Goal: Task Accomplishment & Management: Manage account settings

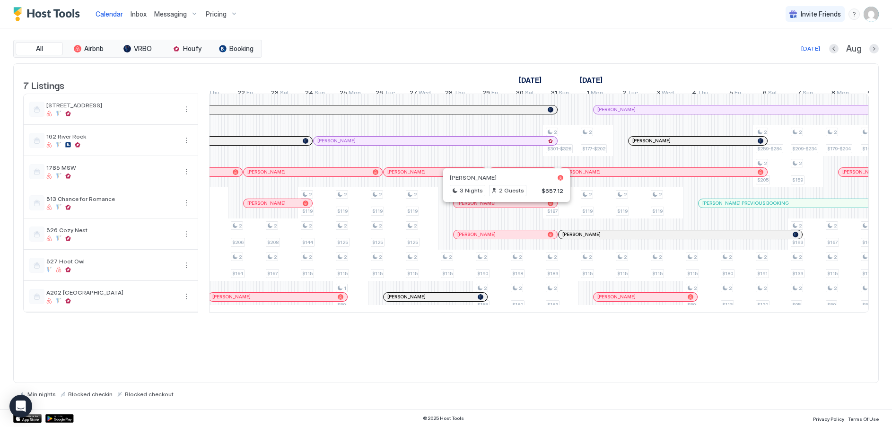
click at [502, 207] on div at bounding box center [503, 203] width 8 height 8
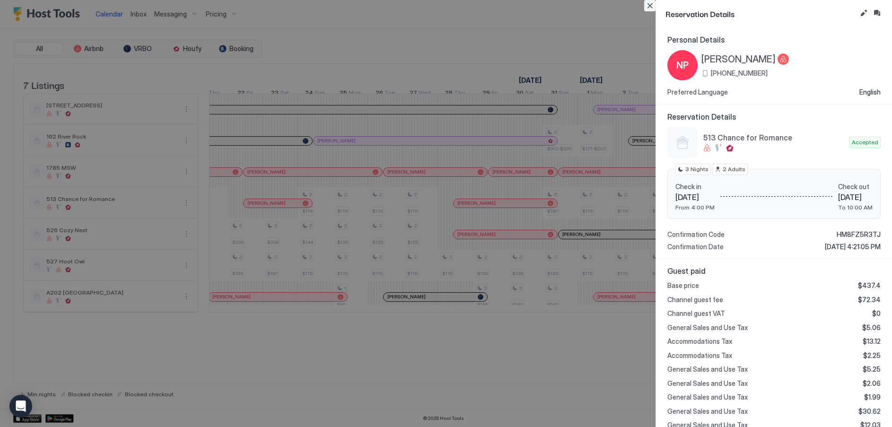
click at [648, 5] on button "Close" at bounding box center [649, 5] width 11 height 11
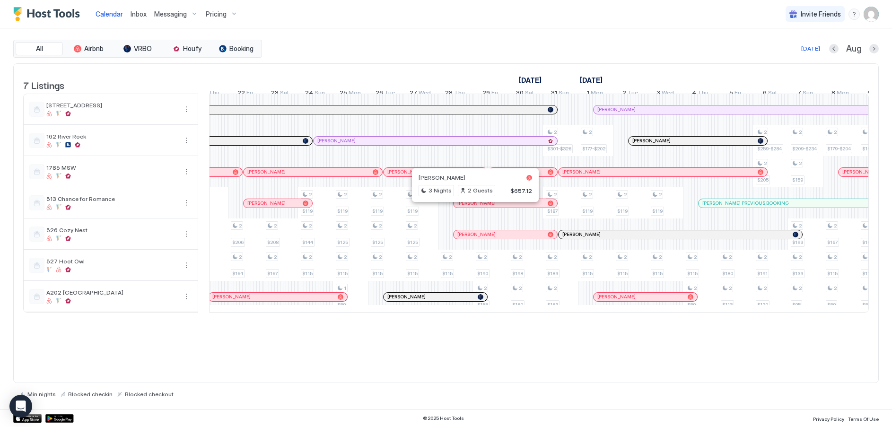
click at [471, 207] on div at bounding box center [472, 203] width 8 height 8
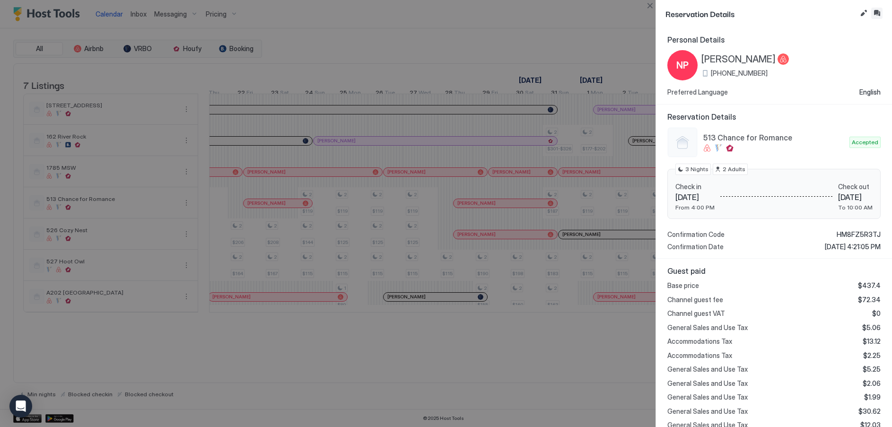
click at [875, 10] on button "Inbox" at bounding box center [876, 13] width 11 height 11
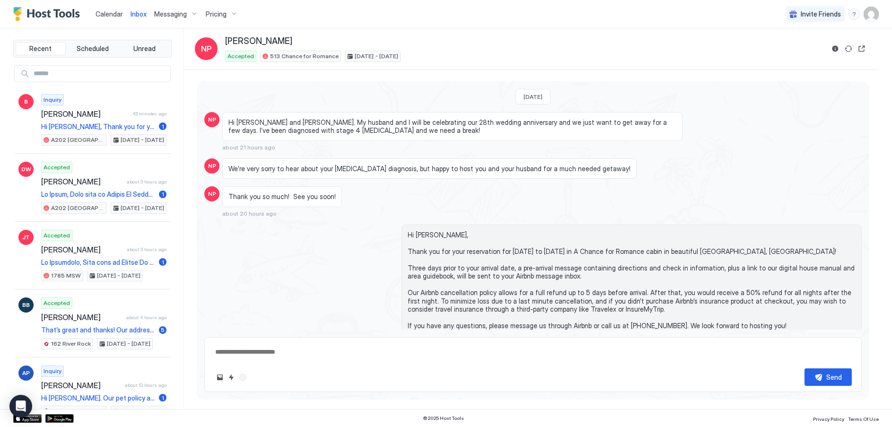
type textarea "*"
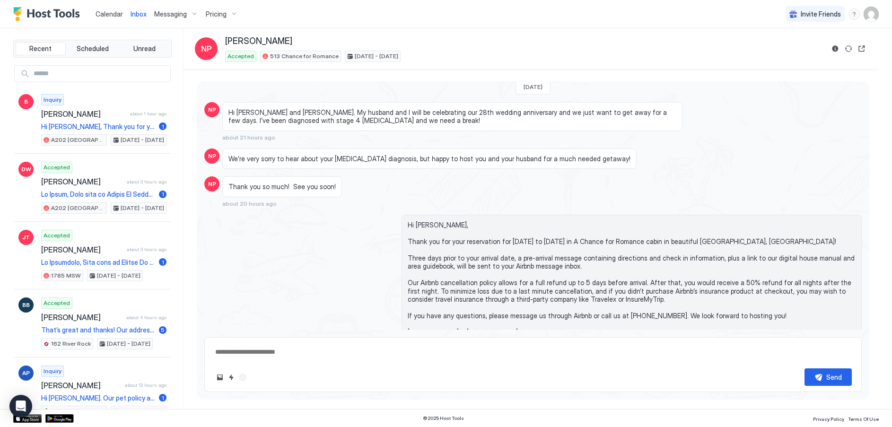
click at [222, 13] on span "Pricing" at bounding box center [216, 14] width 21 height 9
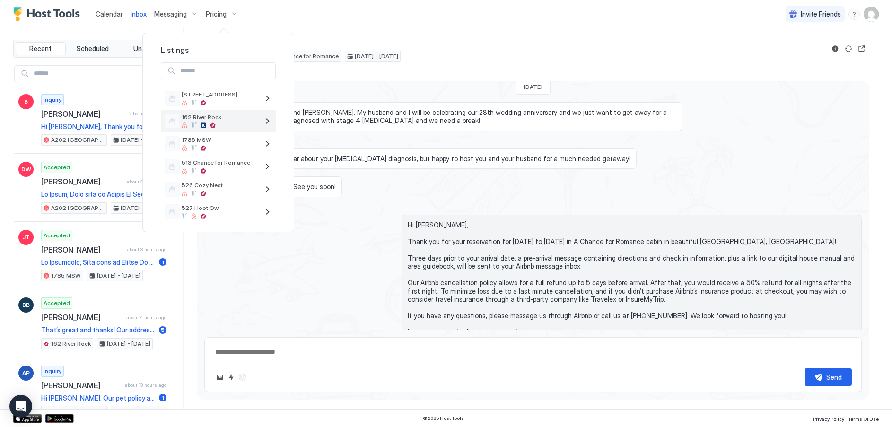
click at [201, 113] on div "162 River Rock" at bounding box center [212, 120] width 94 height 15
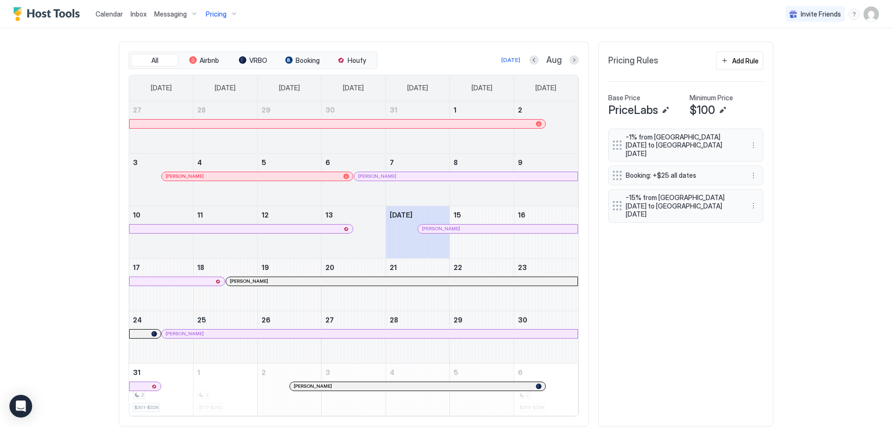
scroll to position [284, 0]
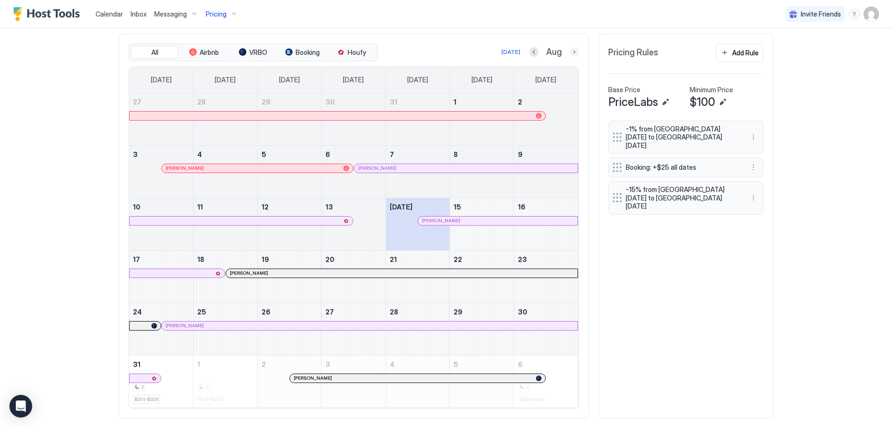
click at [571, 51] on button "Next month" at bounding box center [573, 51] width 9 height 9
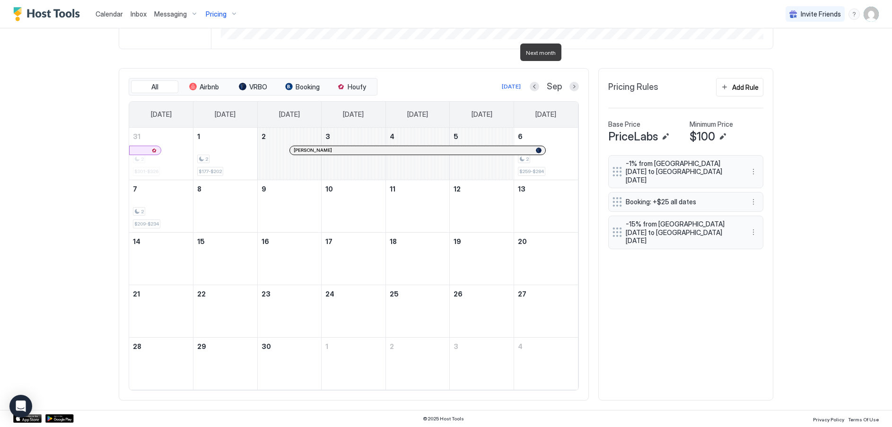
scroll to position [249, 0]
click at [571, 52] on div "162 River Rock Synced about 5 hours ago Min Price $ 0 Max Price $ 484 14 Days O…" at bounding box center [446, 105] width 654 height 607
click at [570, 85] on button "Next month" at bounding box center [573, 86] width 9 height 9
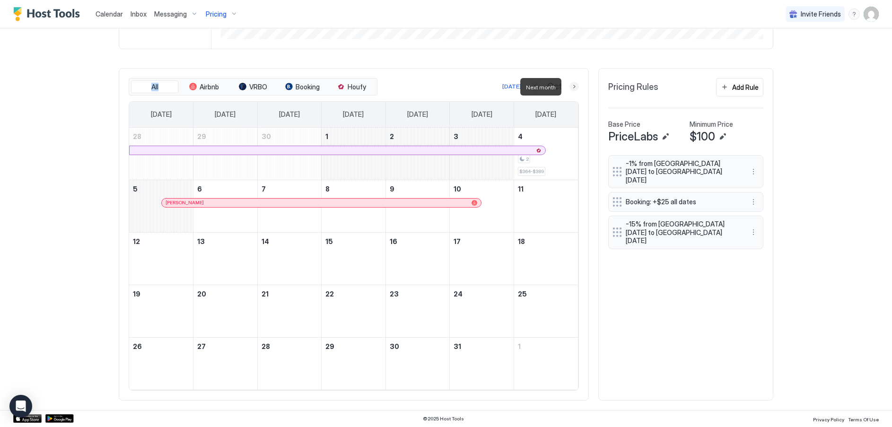
click at [570, 86] on button "Next month" at bounding box center [573, 86] width 9 height 9
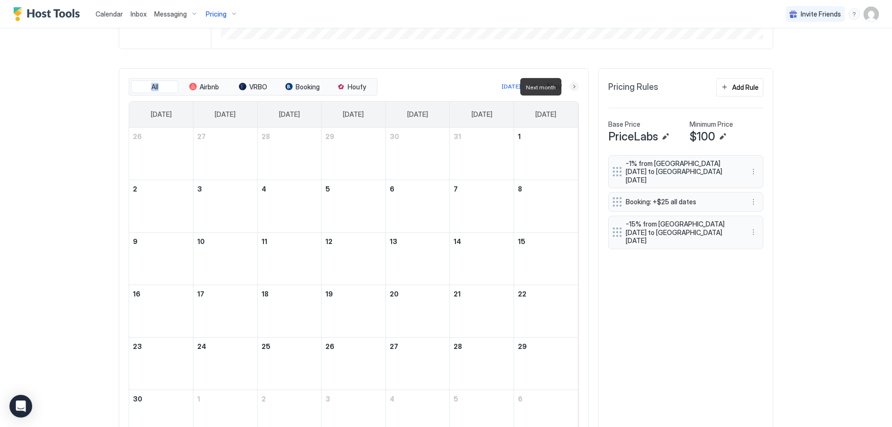
click at [570, 86] on button "Next month" at bounding box center [573, 86] width 9 height 9
click at [570, 85] on button "Next month" at bounding box center [573, 86] width 9 height 9
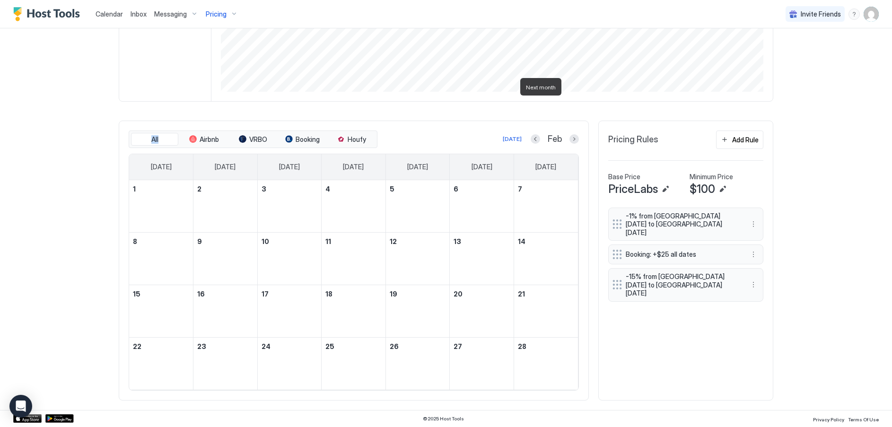
scroll to position [197, 0]
click at [572, 138] on button "Next month" at bounding box center [573, 138] width 9 height 9
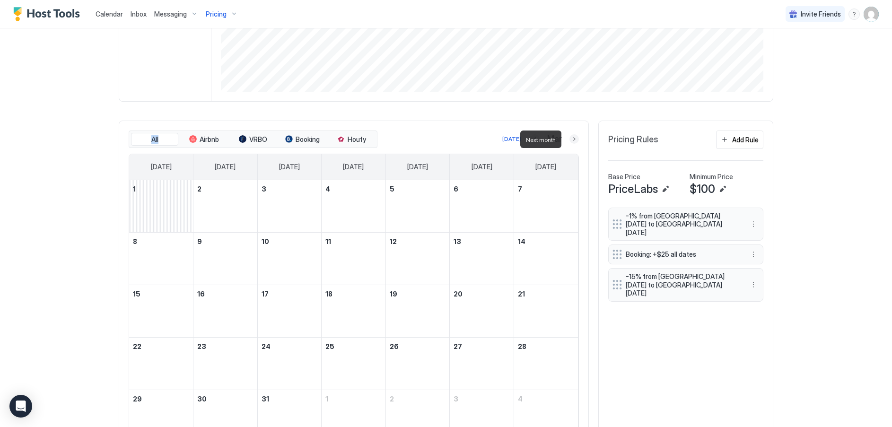
click at [572, 140] on button "Next month" at bounding box center [573, 138] width 9 height 9
click at [572, 139] on button "Next month" at bounding box center [573, 138] width 9 height 9
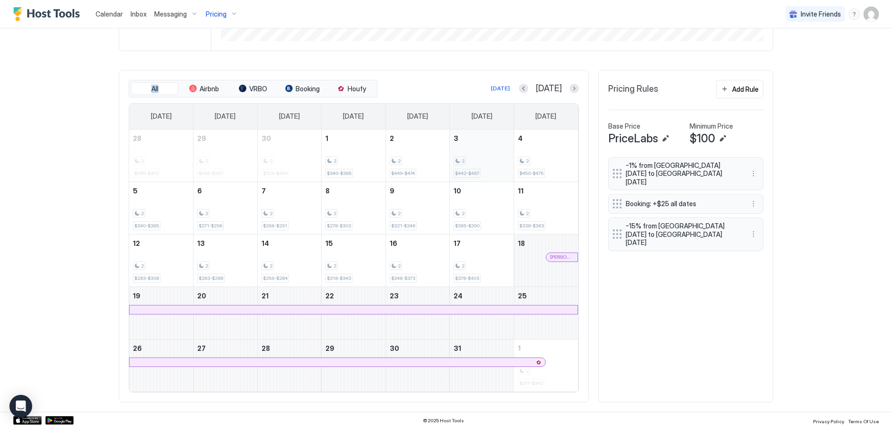
scroll to position [249, 0]
click at [528, 87] on button "Previous month" at bounding box center [523, 86] width 9 height 9
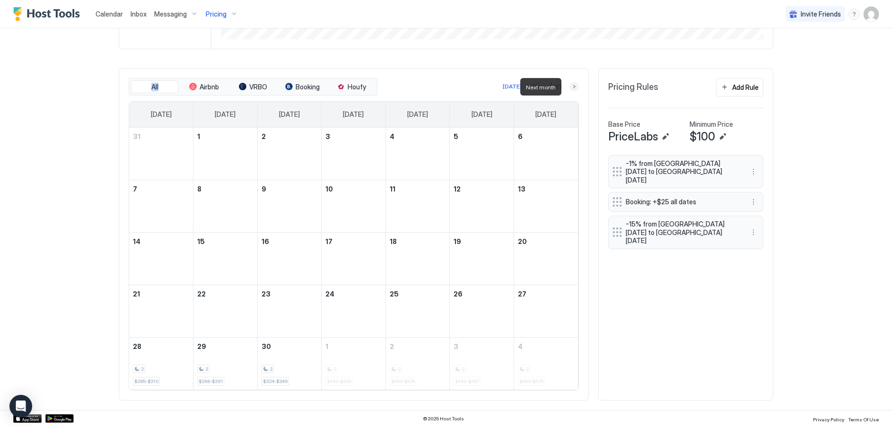
click at [570, 87] on button "Next month" at bounding box center [573, 86] width 9 height 9
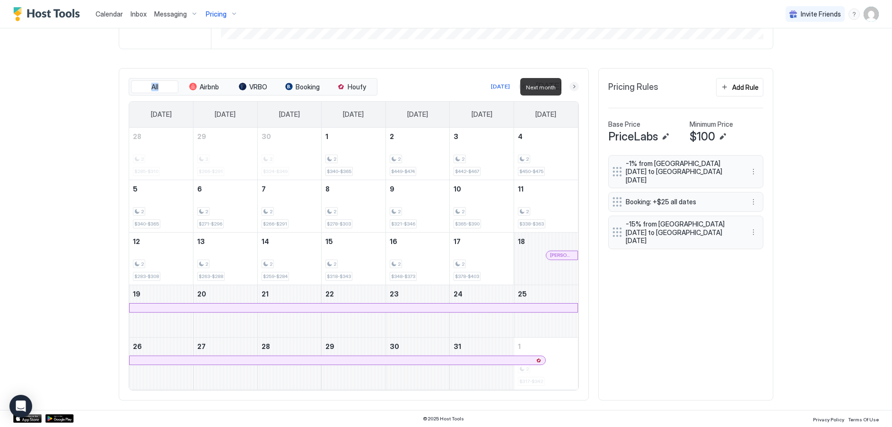
click at [570, 87] on button "Next month" at bounding box center [573, 86] width 9 height 9
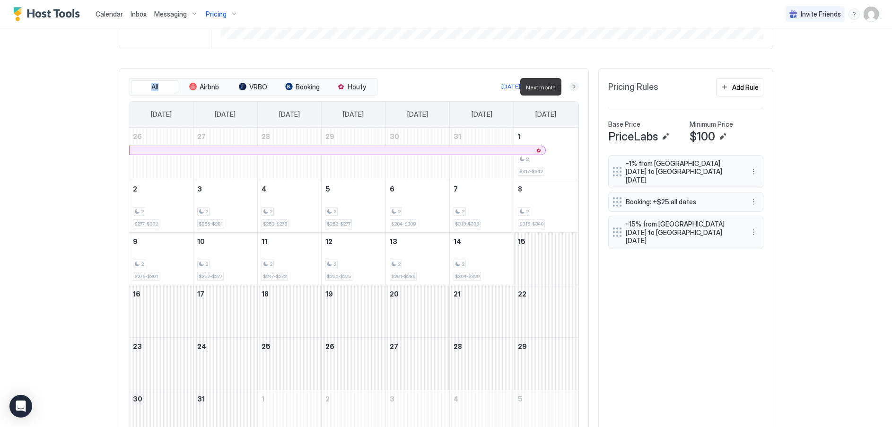
click at [569, 86] on button "Next month" at bounding box center [573, 86] width 9 height 9
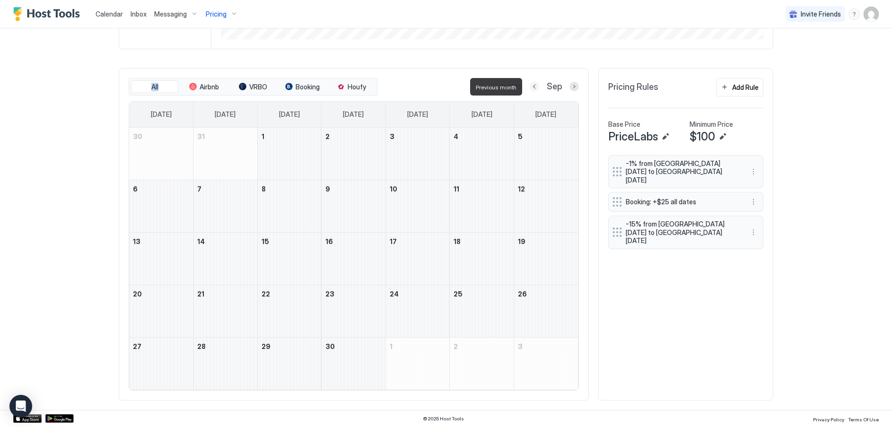
click at [529, 85] on button "Previous month" at bounding box center [533, 86] width 9 height 9
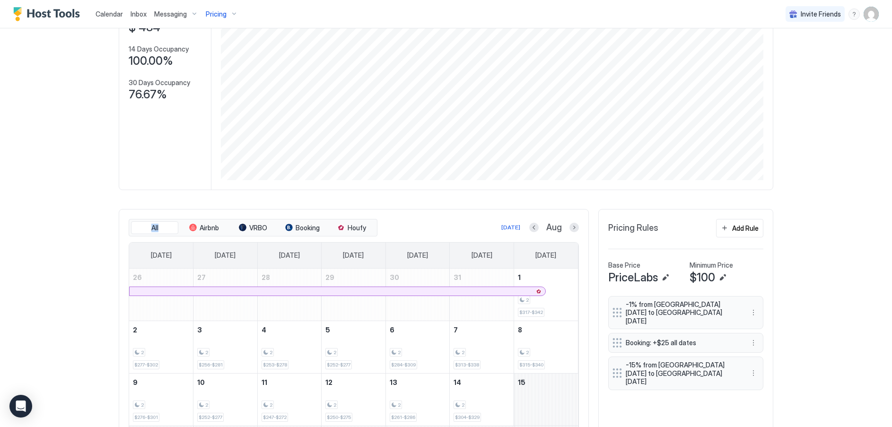
scroll to position [107, 0]
click at [529, 225] on button "Previous month" at bounding box center [533, 228] width 9 height 9
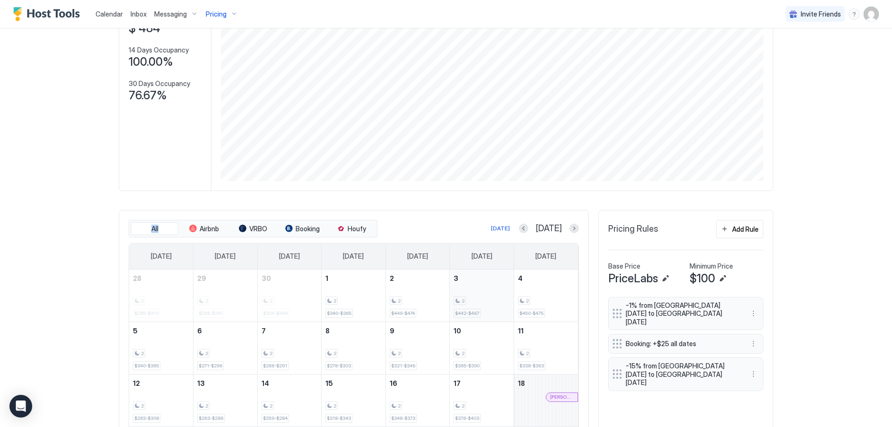
scroll to position [249, 0]
